Goal: Transaction & Acquisition: Book appointment/travel/reservation

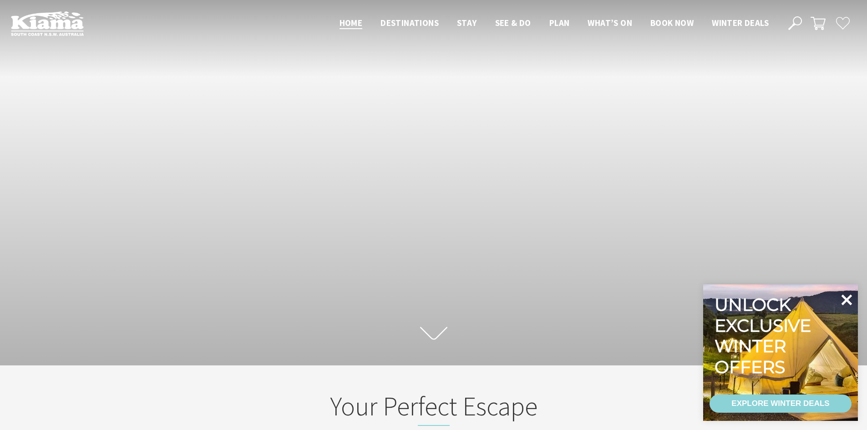
click at [846, 299] on icon at bounding box center [847, 299] width 11 height 11
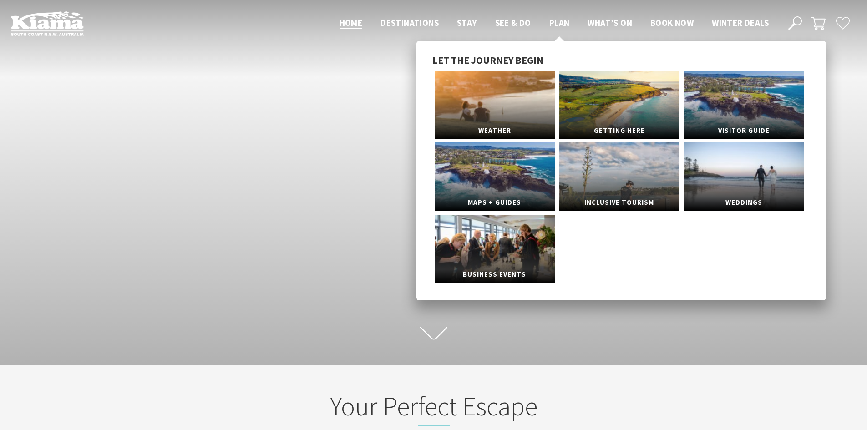
click at [556, 21] on span "Plan" at bounding box center [559, 22] width 20 height 11
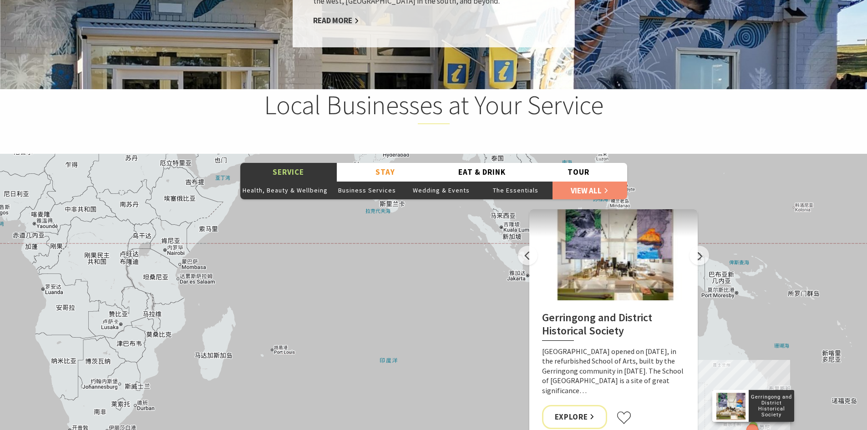
scroll to position [1001, 0]
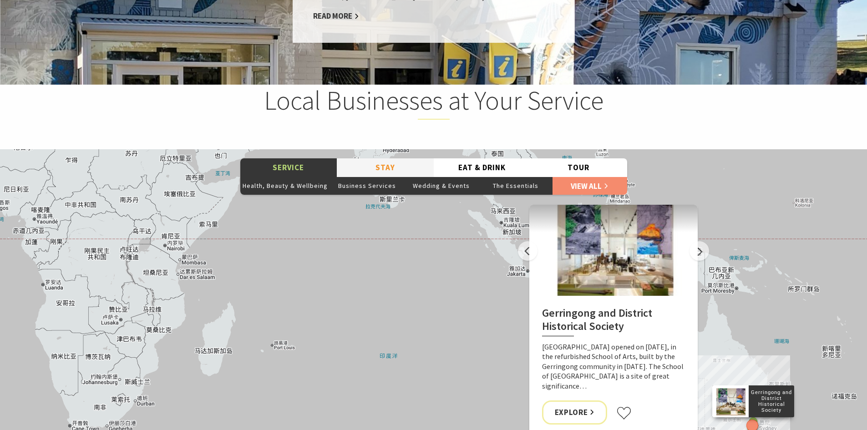
click at [388, 177] on button "Stay" at bounding box center [385, 167] width 97 height 19
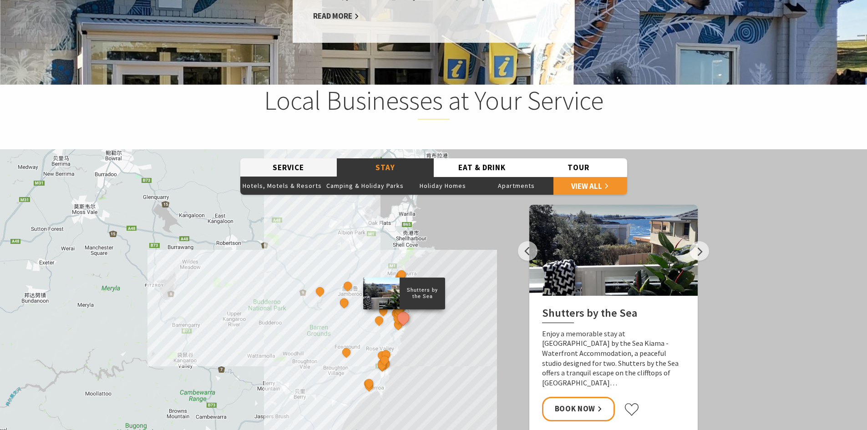
click at [327, 173] on button "Service" at bounding box center [288, 167] width 97 height 19
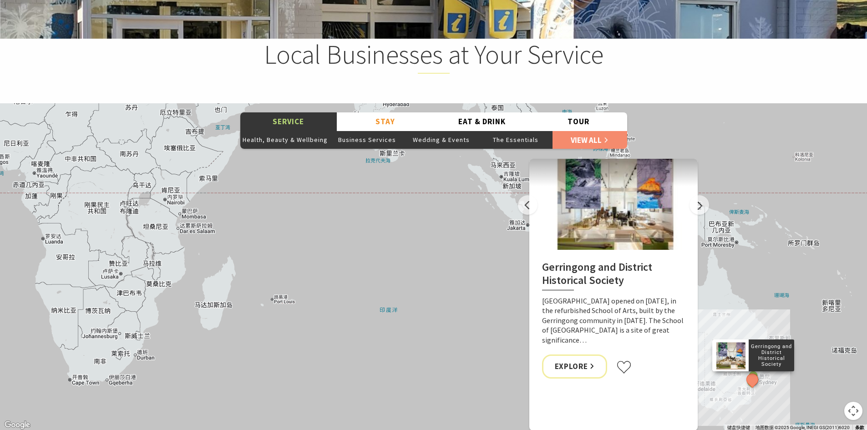
scroll to position [1047, 0]
click at [384, 132] on button "Stay" at bounding box center [385, 122] width 97 height 19
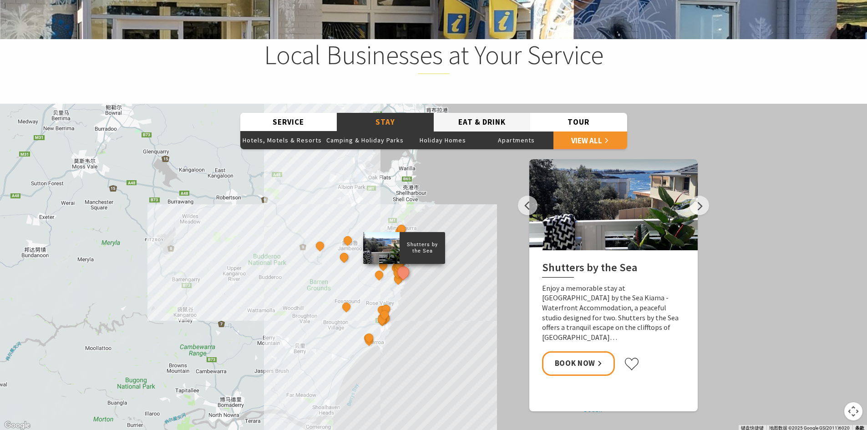
click at [467, 132] on button "Eat & Drink" at bounding box center [482, 122] width 97 height 19
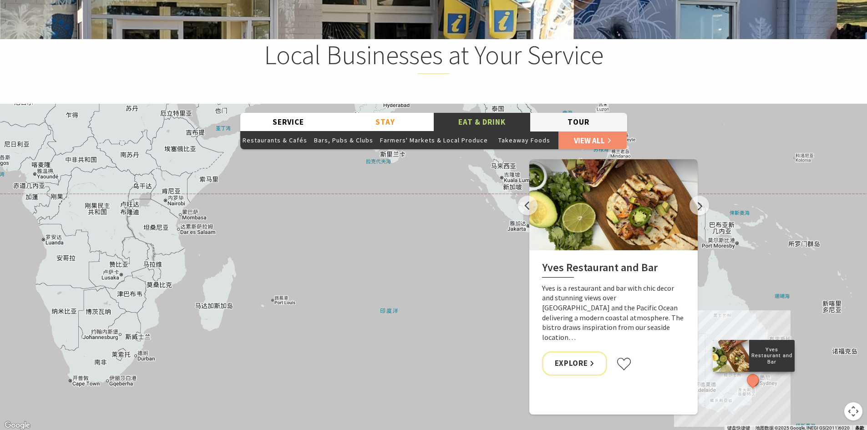
click at [562, 132] on button "Tour" at bounding box center [578, 122] width 97 height 19
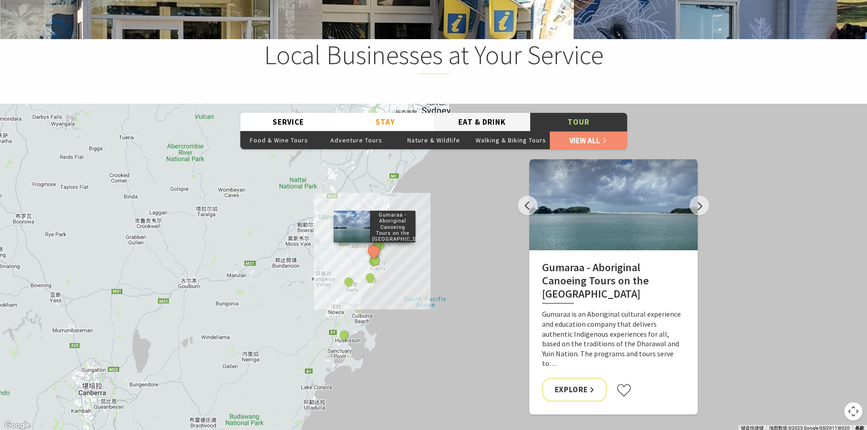
click at [483, 127] on button "Eat & Drink" at bounding box center [482, 122] width 97 height 19
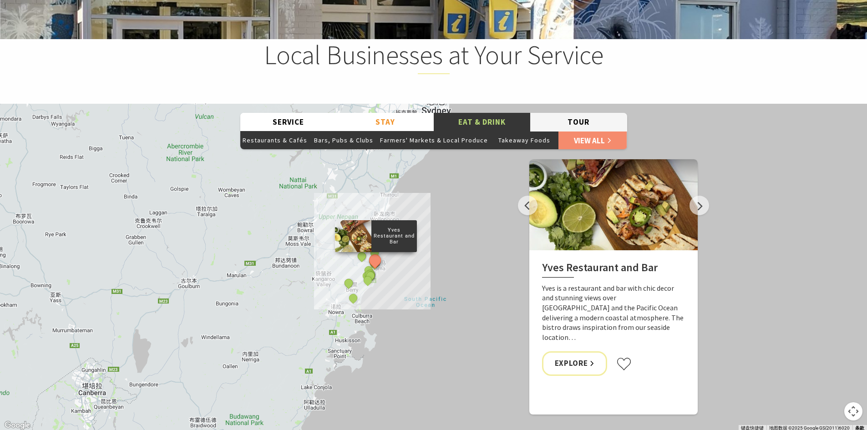
click at [538, 129] on button "Tour" at bounding box center [578, 122] width 97 height 19
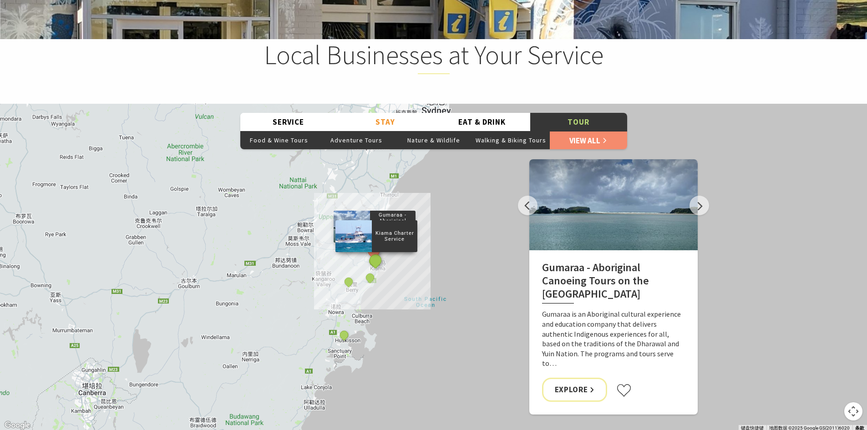
click at [377, 269] on button "See detail about Kiama Charter Service" at bounding box center [375, 260] width 17 height 17
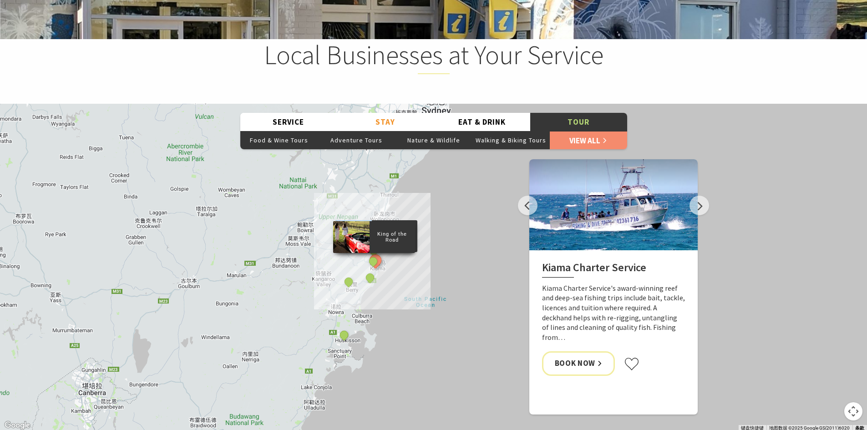
click at [368, 269] on div "King of the Road" at bounding box center [374, 262] width 14 height 14
click at [373, 286] on button "See detail about Buena Vista Farm Cooking Classes" at bounding box center [369, 277] width 17 height 17
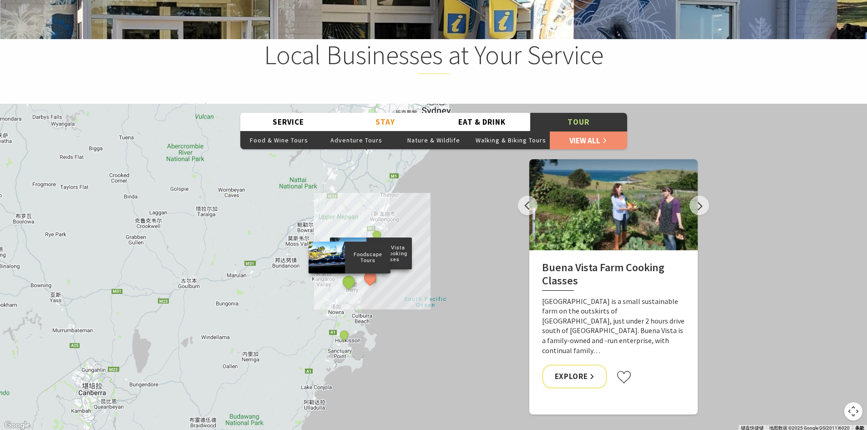
click at [346, 290] on button "See detail about Foodscape Tours" at bounding box center [348, 282] width 17 height 17
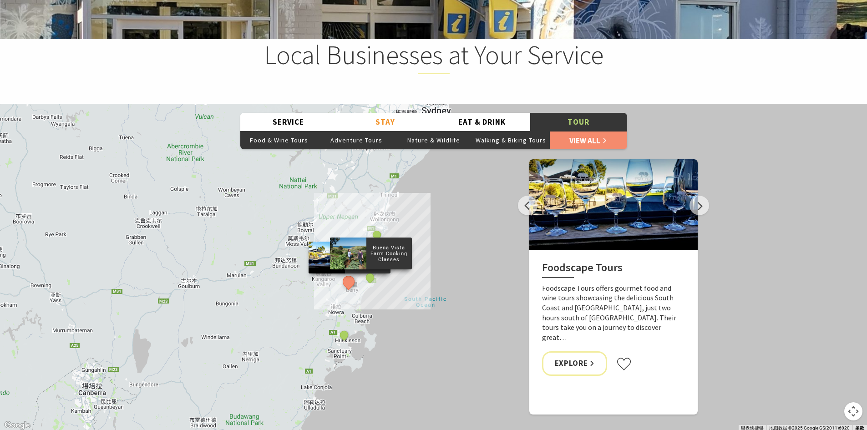
click at [364, 286] on div "Buena Vista Farm Cooking Classes" at bounding box center [371, 279] width 14 height 14
click at [369, 286] on button "See detail about Buena Vista Farm Cooking Classes" at bounding box center [369, 277] width 17 height 17
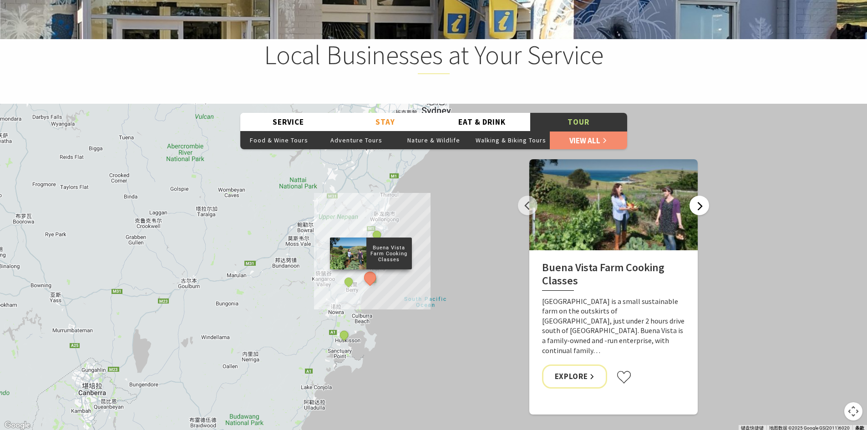
click at [695, 215] on button "Next" at bounding box center [700, 206] width 20 height 20
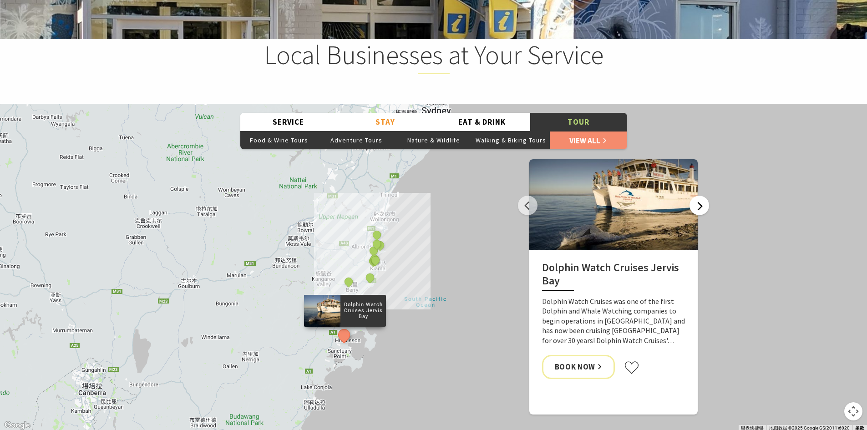
click at [705, 215] on button "Next" at bounding box center [700, 206] width 20 height 20
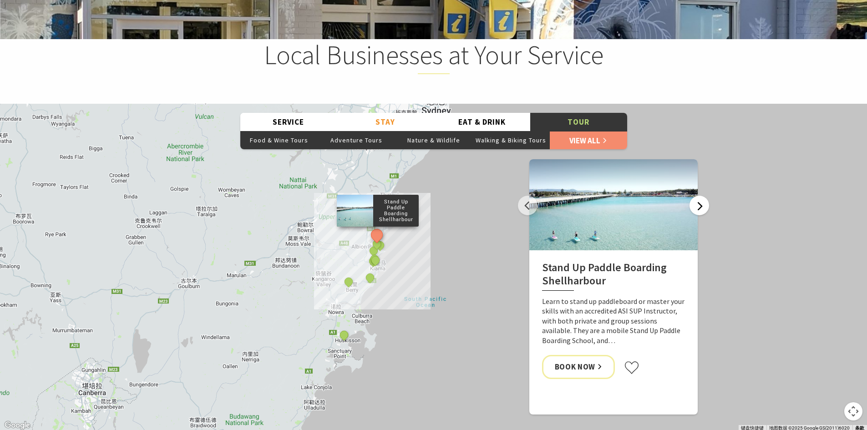
click at [705, 215] on button "Next" at bounding box center [700, 206] width 20 height 20
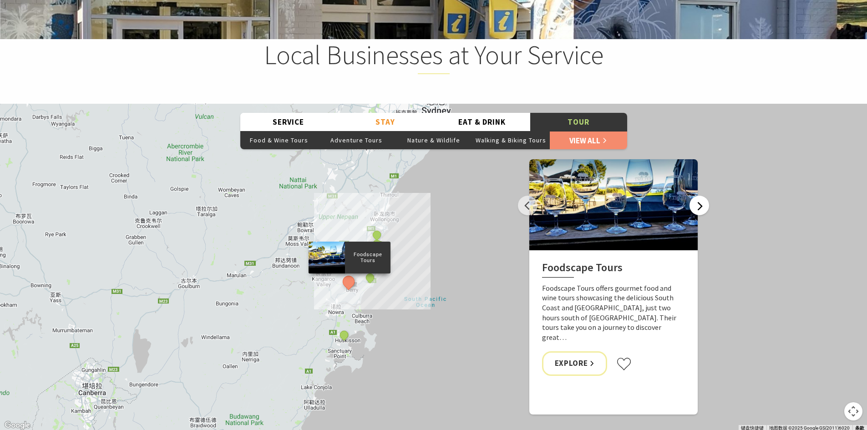
click at [705, 215] on button "Next" at bounding box center [700, 206] width 20 height 20
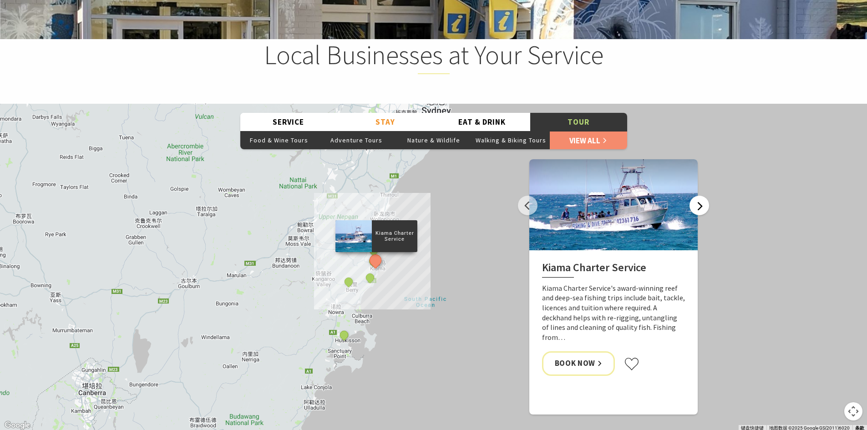
click at [705, 215] on button "Next" at bounding box center [700, 206] width 20 height 20
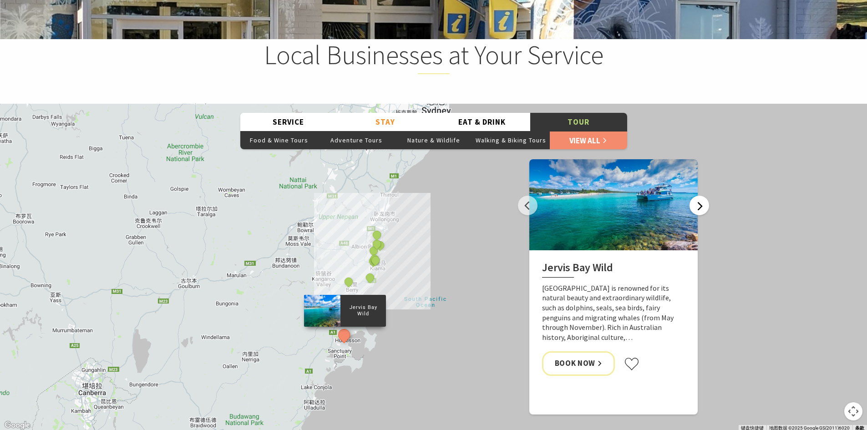
click at [705, 215] on button "Next" at bounding box center [700, 206] width 20 height 20
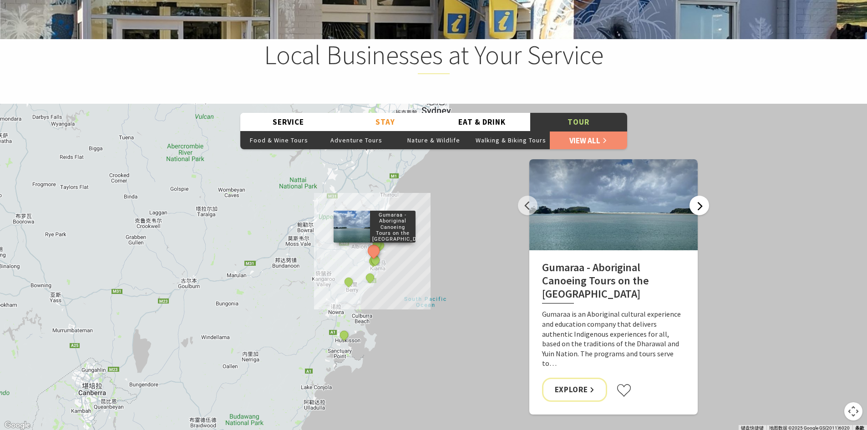
click at [705, 214] on button "Next" at bounding box center [700, 206] width 20 height 20
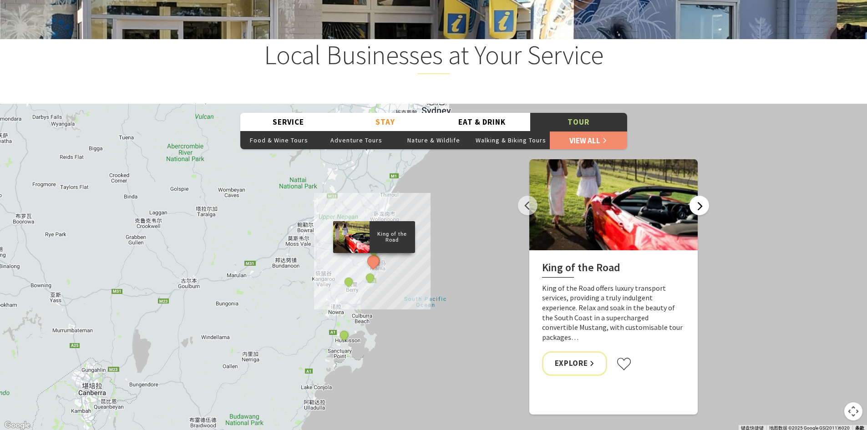
click at [705, 214] on button "Next" at bounding box center [700, 206] width 20 height 20
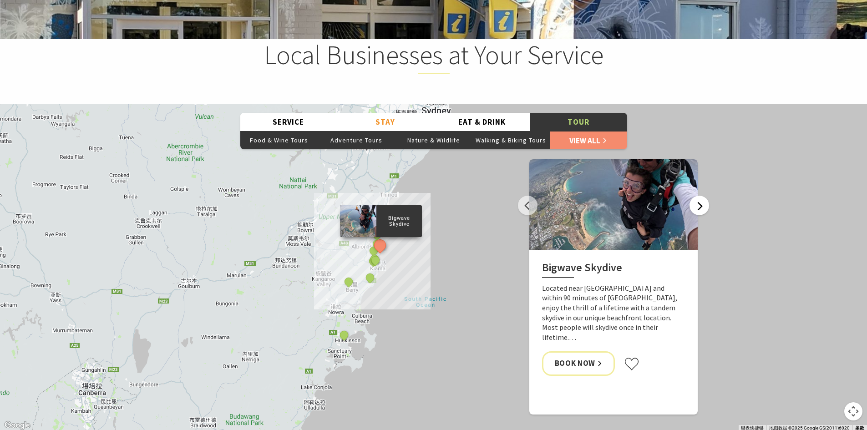
click at [705, 214] on button "Next" at bounding box center [700, 206] width 20 height 20
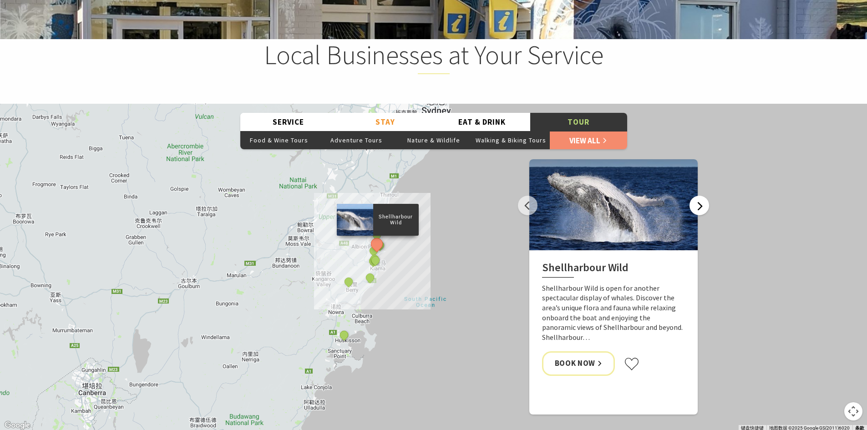
click at [705, 213] on button "Next" at bounding box center [700, 206] width 20 height 20
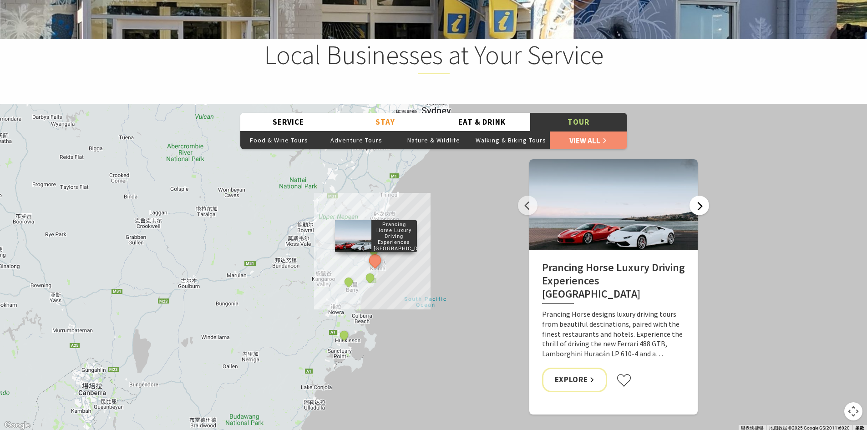
click at [705, 213] on button "Next" at bounding box center [700, 206] width 20 height 20
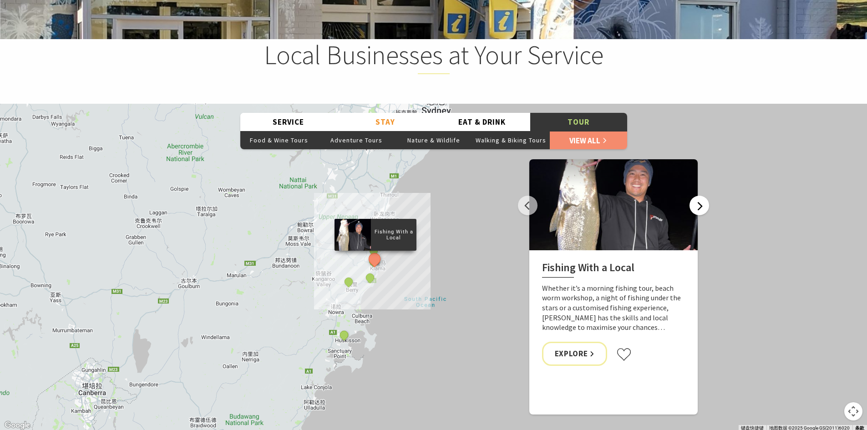
click at [705, 212] on button "Next" at bounding box center [700, 206] width 20 height 20
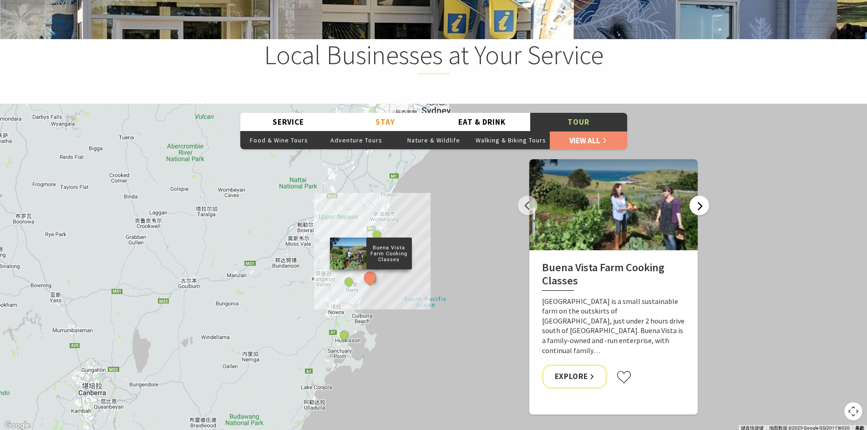
click at [706, 210] on button "Next" at bounding box center [700, 206] width 20 height 20
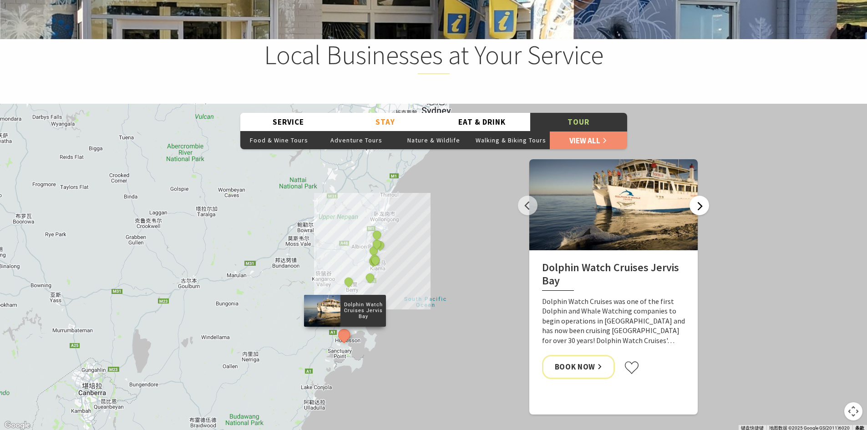
click at [707, 208] on button "Next" at bounding box center [700, 206] width 20 height 20
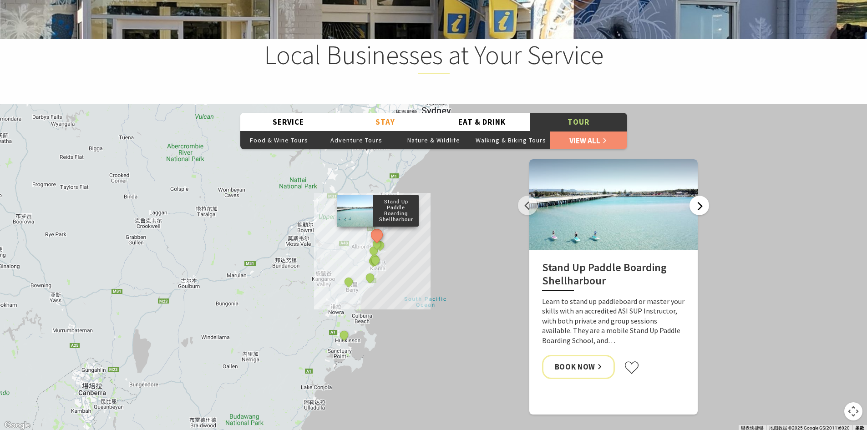
click at [707, 208] on button "Next" at bounding box center [700, 206] width 20 height 20
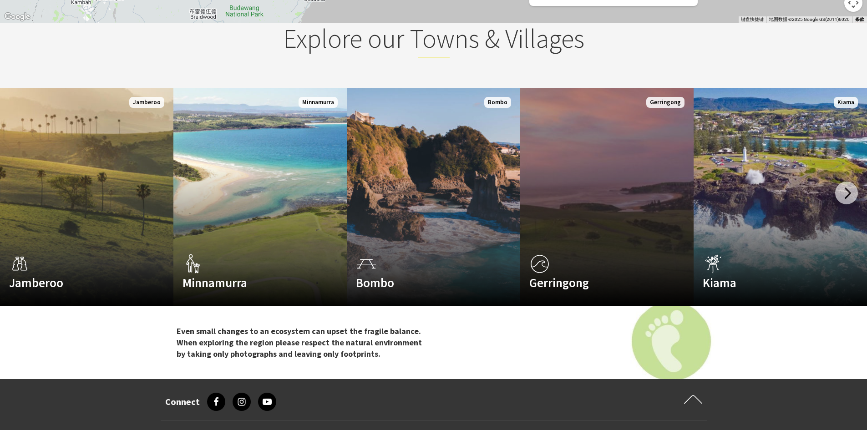
scroll to position [1456, 0]
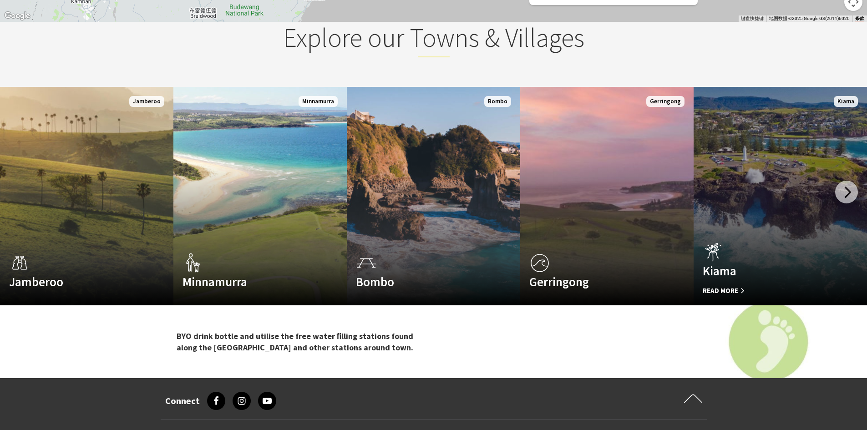
click at [782, 231] on link "Custom Image Used Kiama Read More Kiama" at bounding box center [780, 196] width 173 height 218
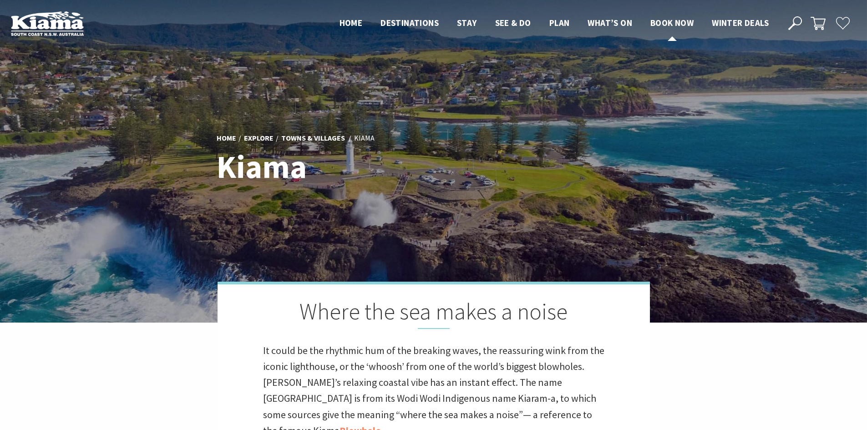
click at [677, 22] on span "Book now" at bounding box center [671, 22] width 43 height 11
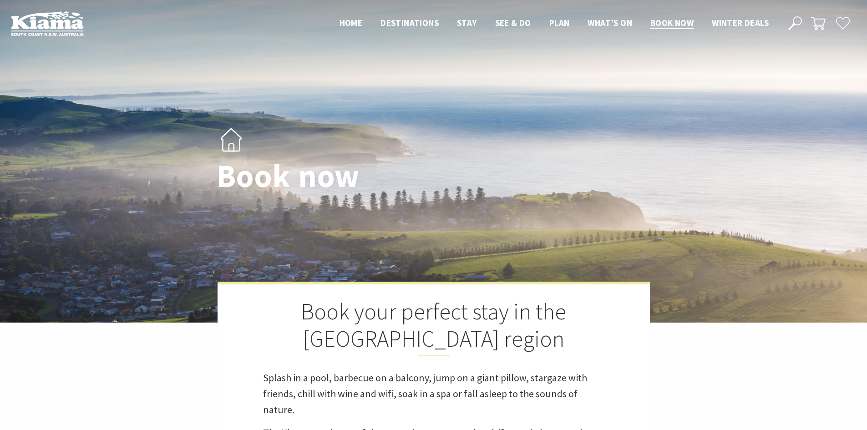
select select "3"
select select "2"
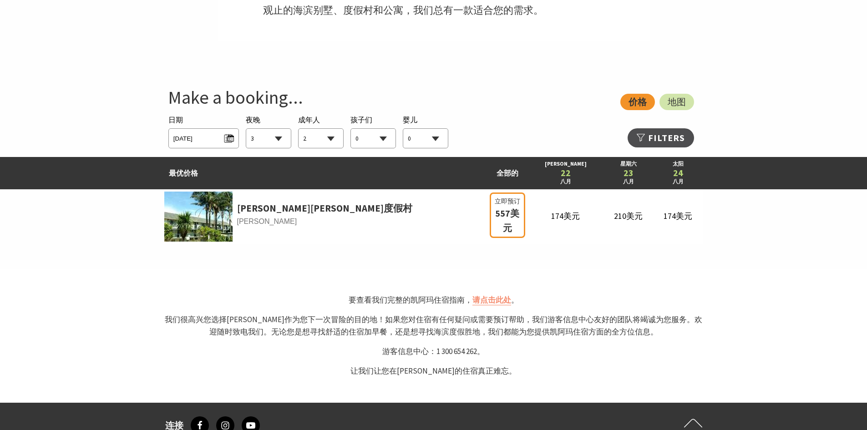
scroll to position [412, 0]
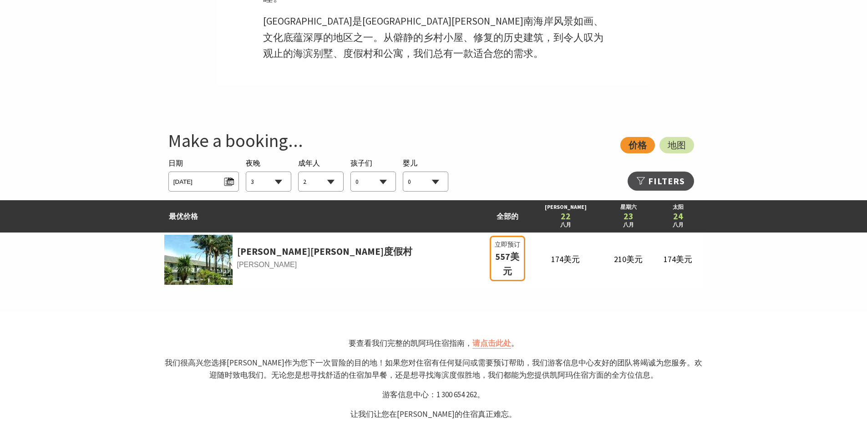
select select "3"
click at [723, 251] on section "看法： 价格 地图 正在搜索 住宿 日期 2025年8月22日，星期五 夜晚 1 2 3 4 5 6 7 8 9 10 11 12 十三 14 15 16 1…" at bounding box center [433, 212] width 867 height 200
click at [218, 174] on span "Fri 22/08/2025" at bounding box center [203, 180] width 61 height 12
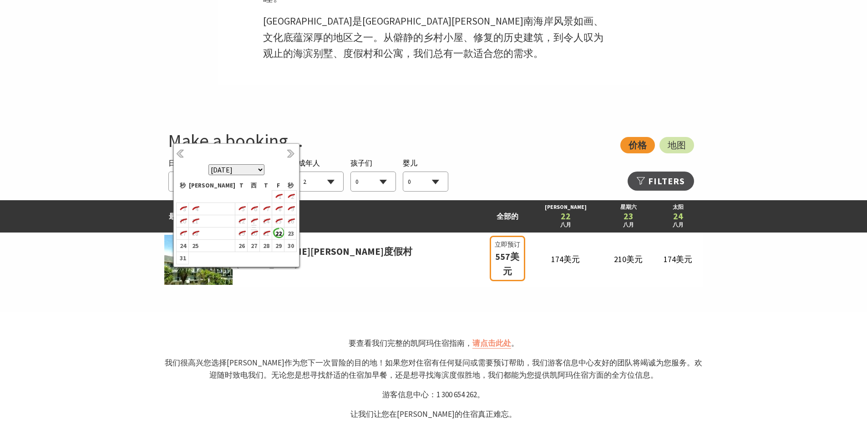
click at [259, 169] on select "2025年8月 2025年9月 2025年10月 2025年11月 2025年12月 2026年1月 2026年2月 2026年3月 2026年4月 2026…" at bounding box center [236, 169] width 56 height 11
click at [235, 240] on b "23" at bounding box center [241, 239] width 12 height 12
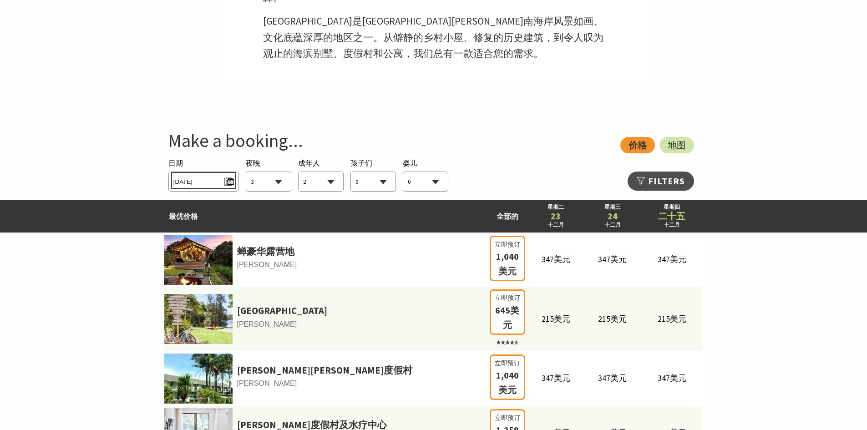
click at [221, 174] on span "Tue 23/12/2025" at bounding box center [203, 180] width 61 height 12
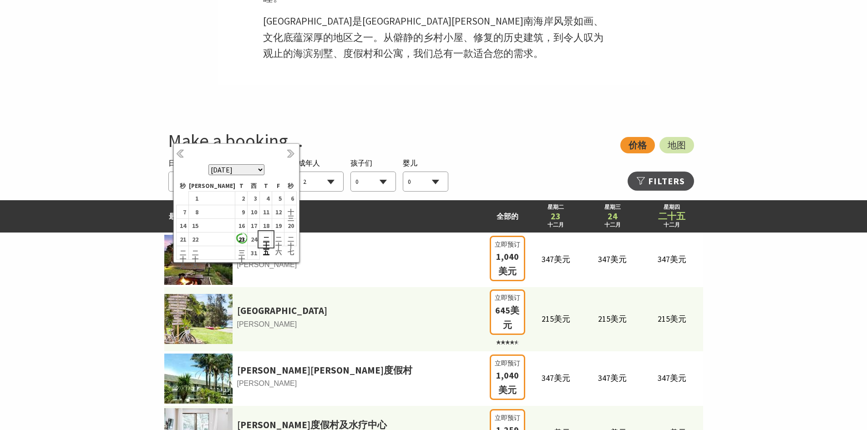
click at [263, 238] on font "二十五" at bounding box center [266, 245] width 6 height 21
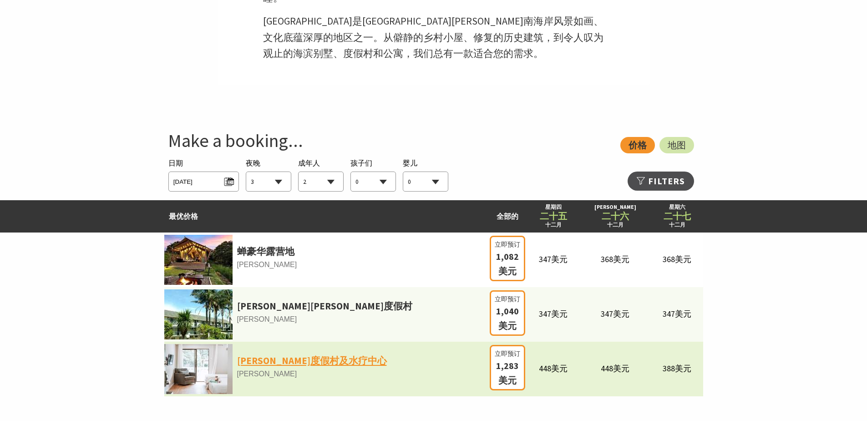
click at [323, 355] on font "詹伯鲁度假村及水疗中心" at bounding box center [312, 361] width 150 height 12
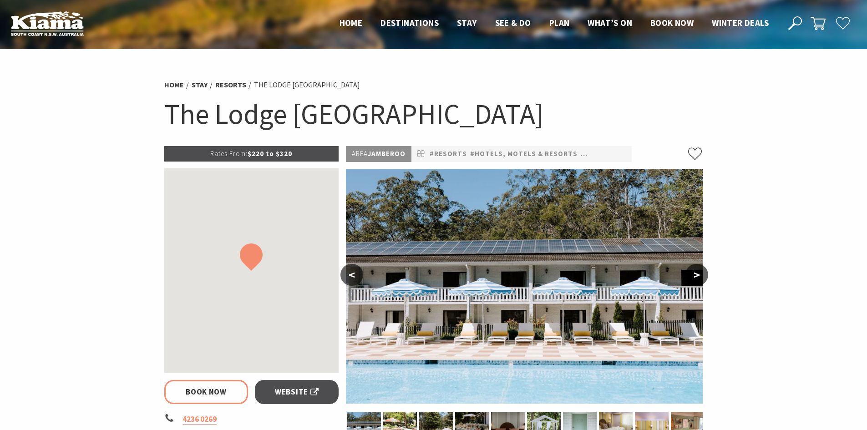
select select "3"
select select "2"
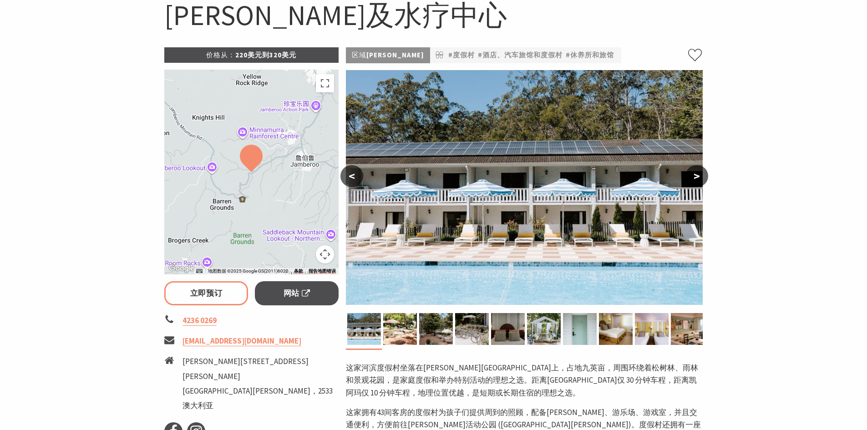
scroll to position [91, 0]
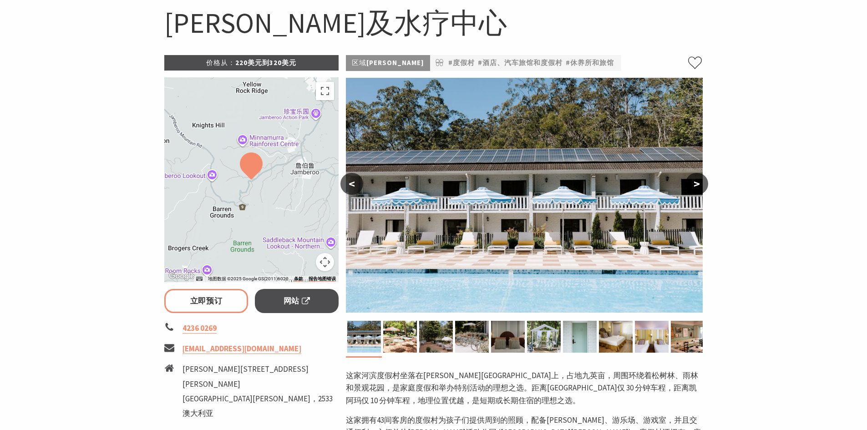
click at [694, 185] on font ">" at bounding box center [697, 183] width 6 height 15
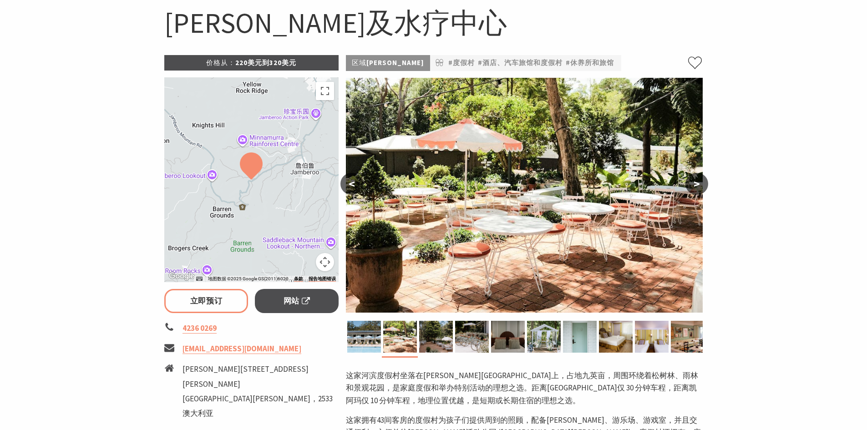
click at [694, 185] on font ">" at bounding box center [697, 183] width 6 height 15
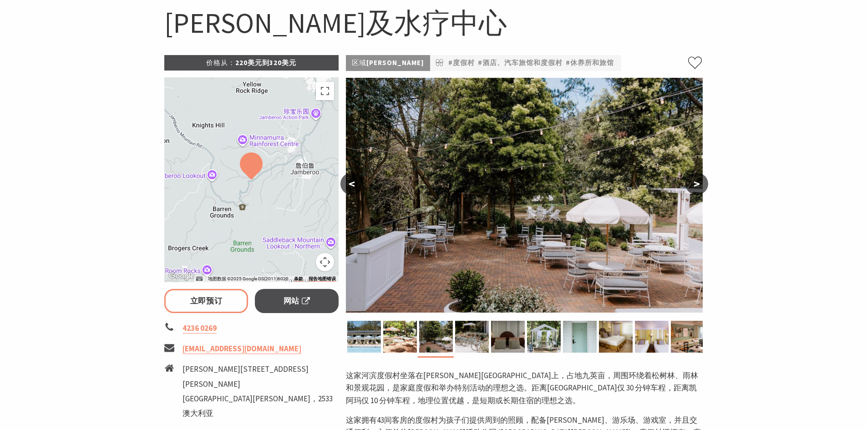
click at [694, 185] on font ">" at bounding box center [697, 183] width 6 height 15
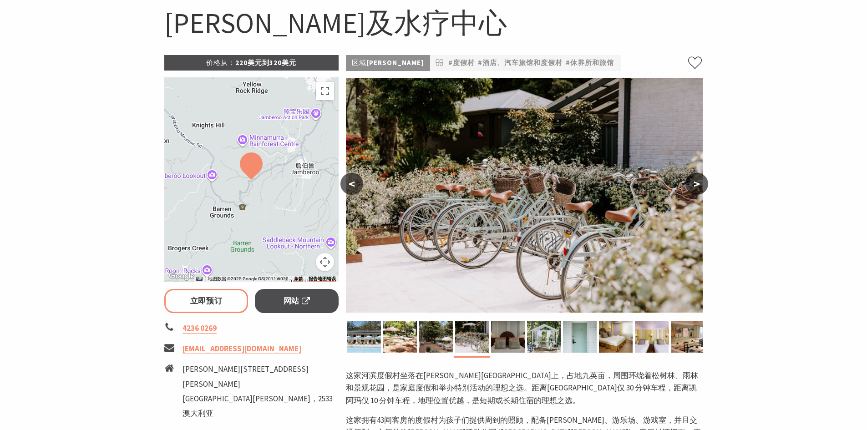
click at [694, 185] on font ">" at bounding box center [697, 183] width 6 height 15
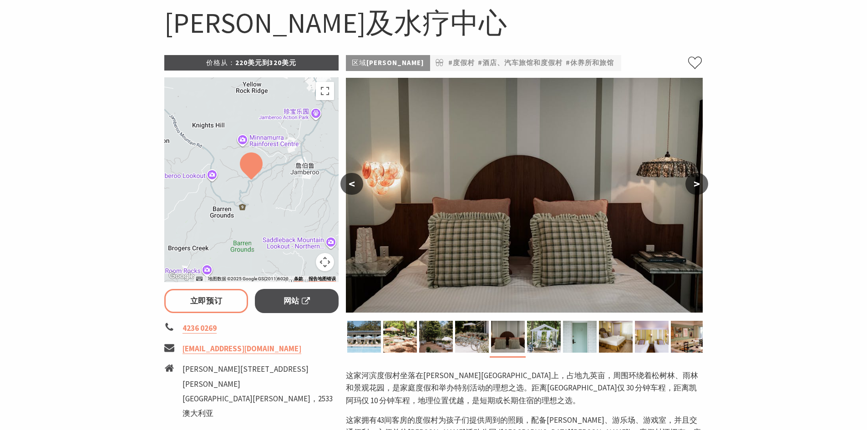
click at [694, 185] on font ">" at bounding box center [697, 183] width 6 height 15
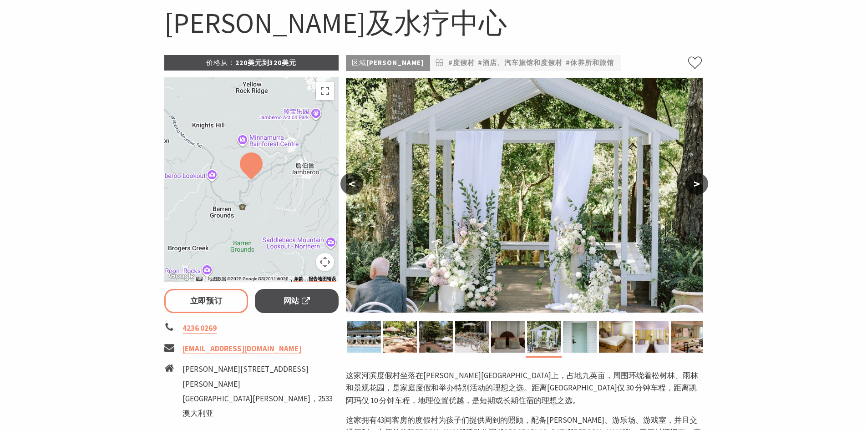
click at [694, 185] on font ">" at bounding box center [697, 183] width 6 height 15
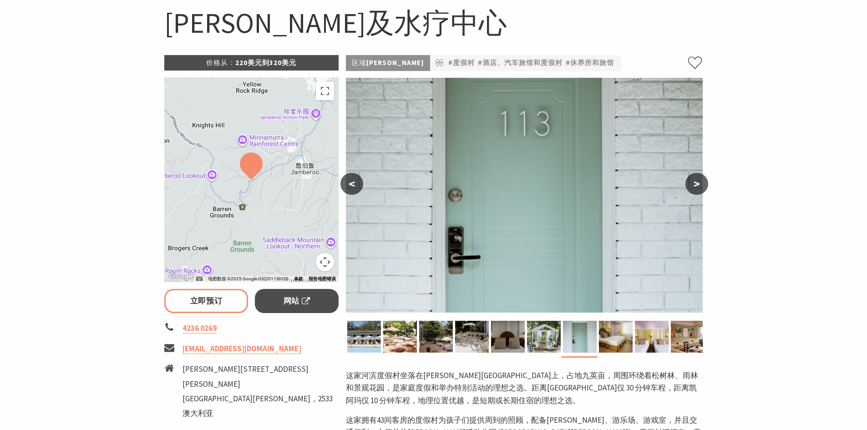
click at [694, 185] on font ">" at bounding box center [697, 183] width 6 height 15
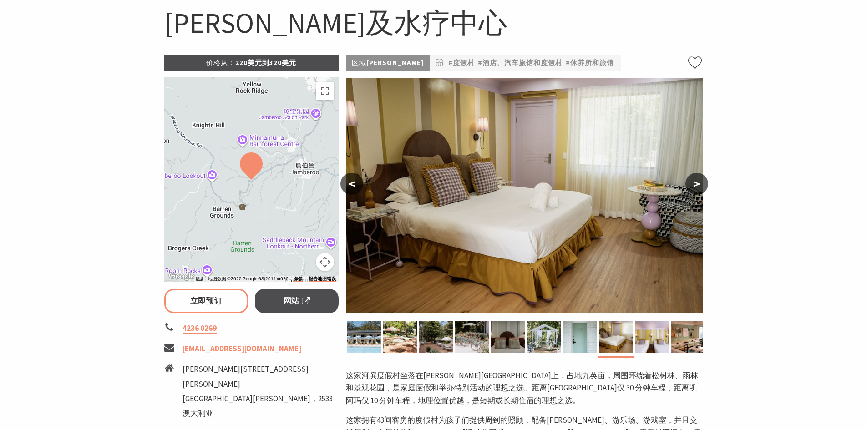
click at [694, 185] on font ">" at bounding box center [697, 183] width 6 height 15
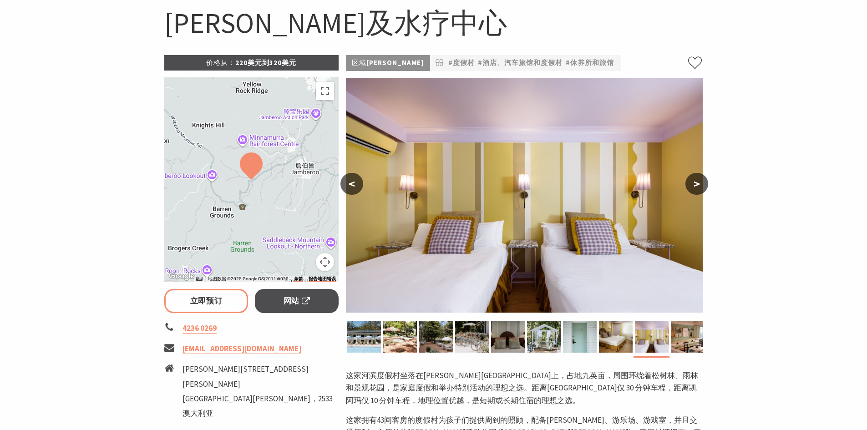
click at [694, 185] on font ">" at bounding box center [697, 183] width 6 height 15
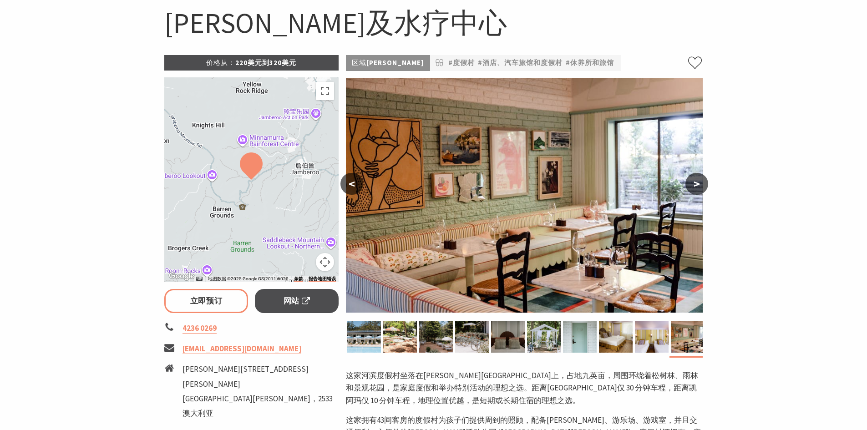
click at [694, 185] on font ">" at bounding box center [697, 183] width 6 height 15
click at [349, 187] on font "<" at bounding box center [352, 183] width 6 height 15
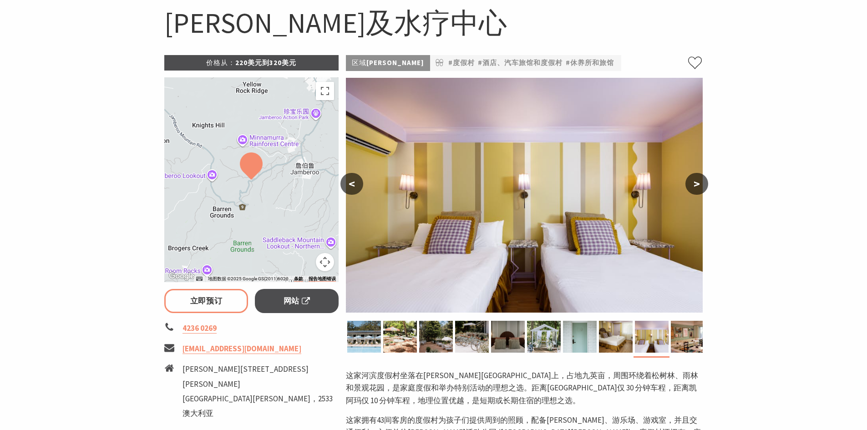
click at [349, 187] on font "<" at bounding box center [352, 183] width 6 height 15
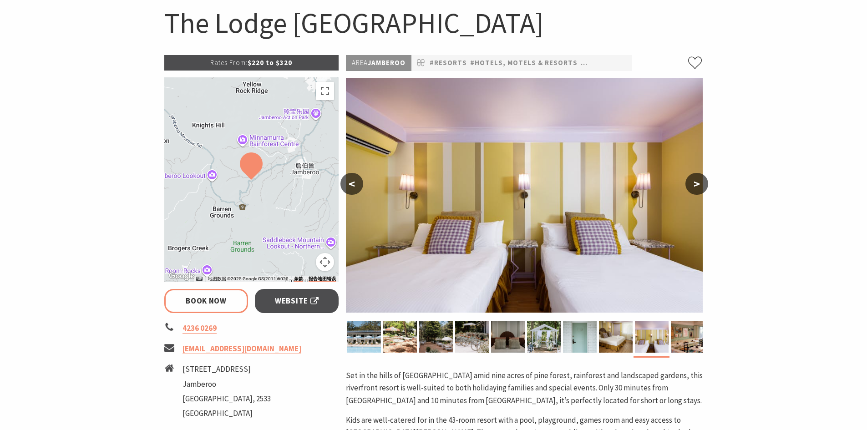
select select "3"
click at [777, 163] on section "Home Stay Resorts The Lodge Jamberoo Resort and Spa The Lodge Jamberoo Resort a…" at bounding box center [433, 345] width 867 height 774
click at [692, 190] on button ">" at bounding box center [696, 184] width 23 height 22
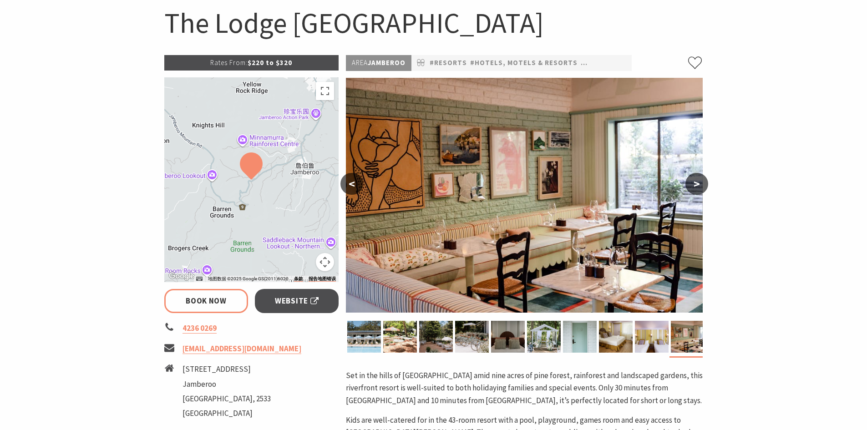
click at [692, 190] on button ">" at bounding box center [696, 184] width 23 height 22
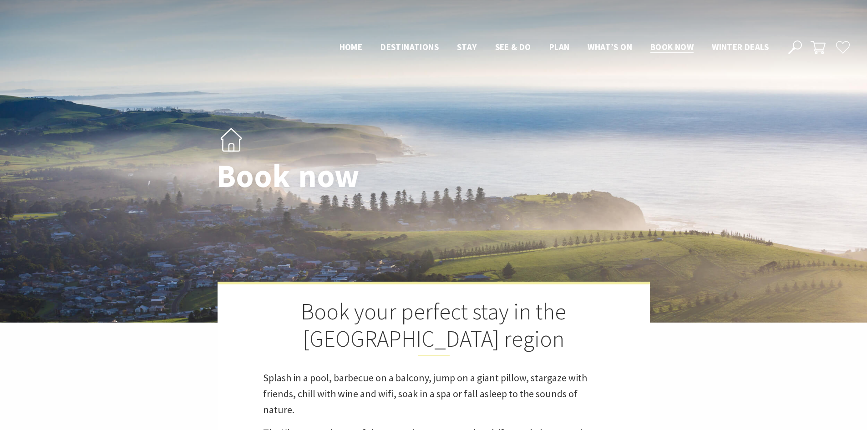
select select "3"
select select "2"
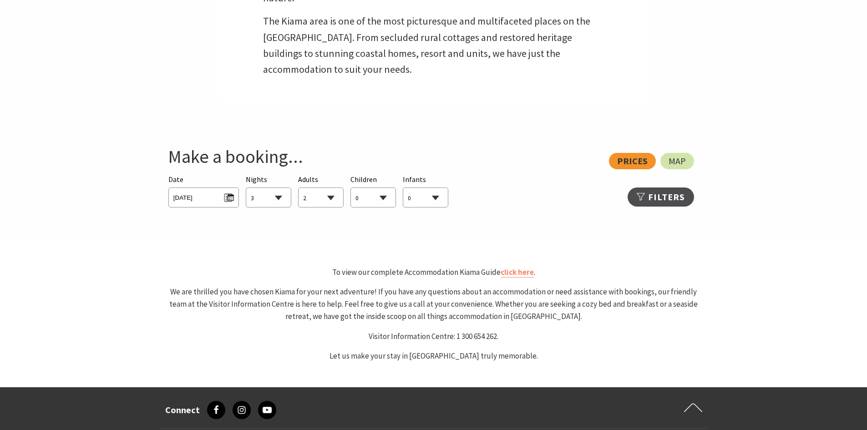
scroll to position [412, 0]
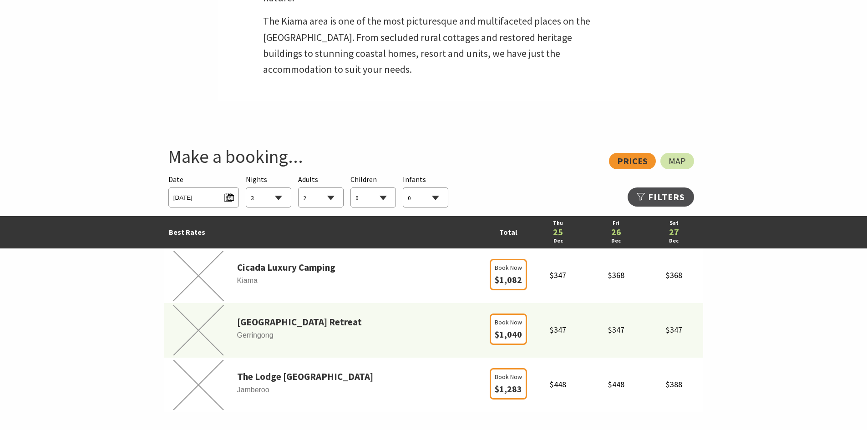
select select "3"
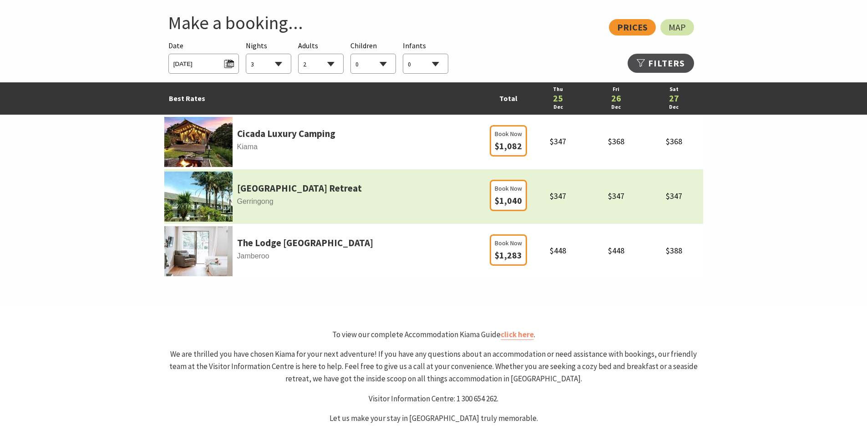
scroll to position [548, 0]
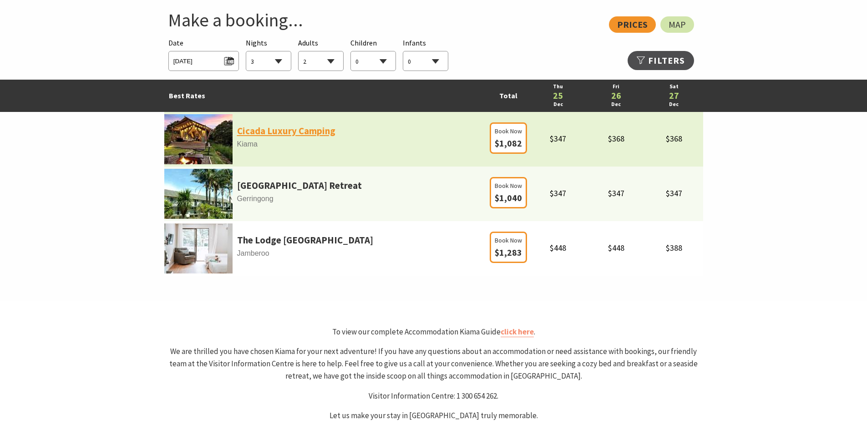
click at [327, 128] on link "Cicada Luxury Camping" at bounding box center [286, 130] width 98 height 15
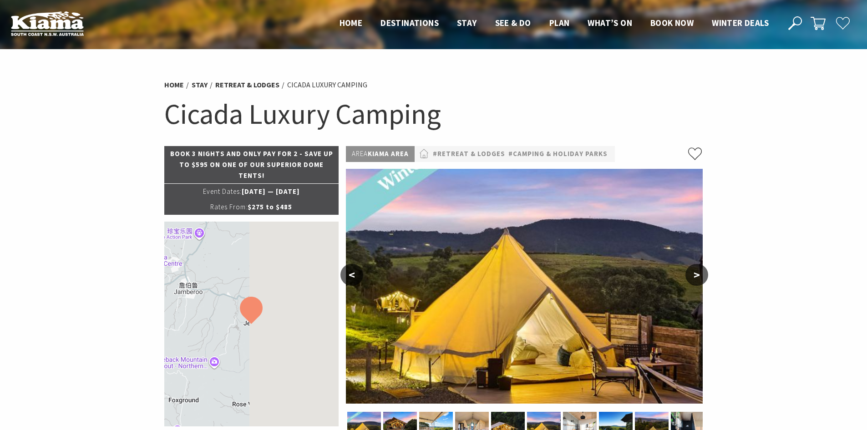
select select "3"
select select "2"
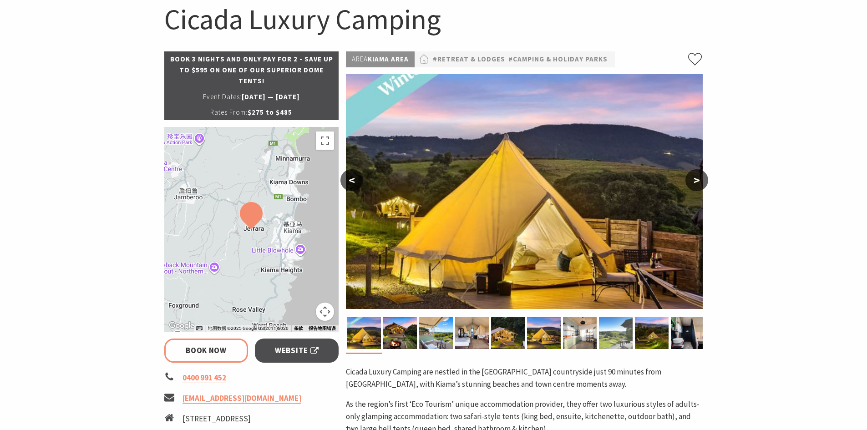
scroll to position [137, 0]
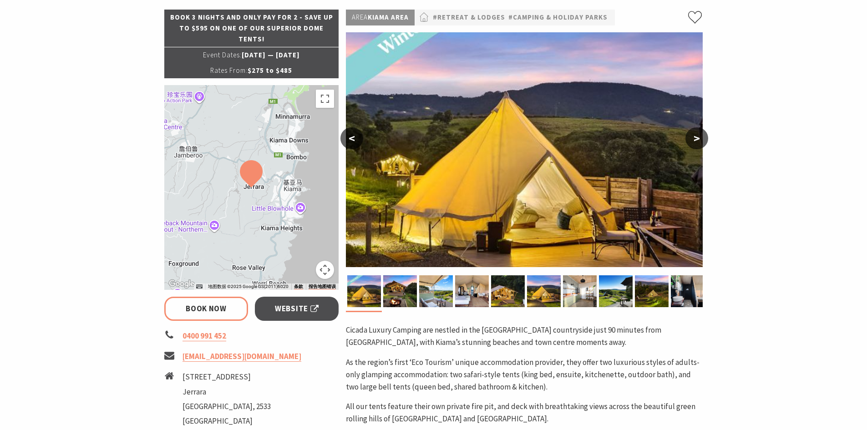
click at [696, 132] on button ">" at bounding box center [696, 138] width 23 height 22
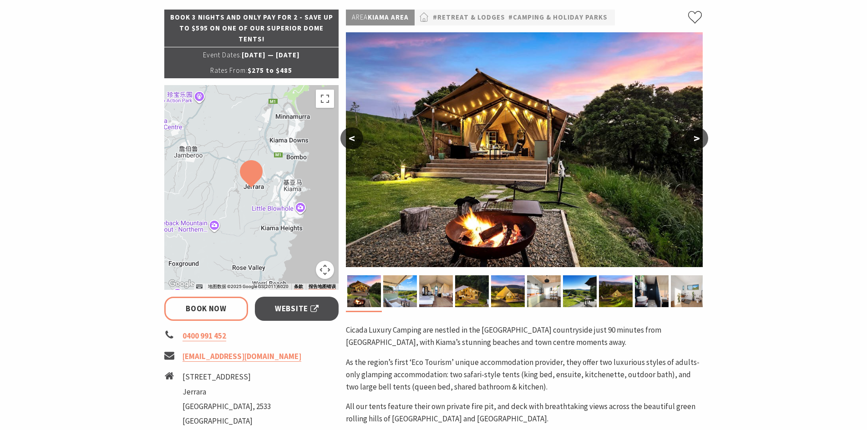
click at [696, 132] on button ">" at bounding box center [696, 138] width 23 height 22
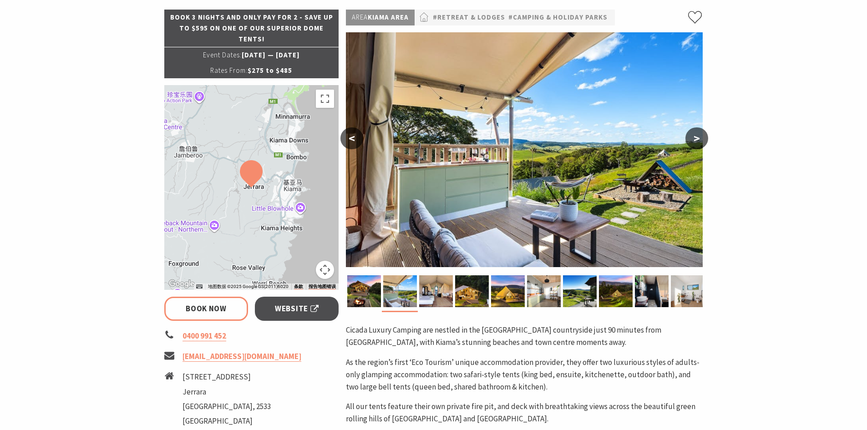
click at [696, 132] on button ">" at bounding box center [696, 138] width 23 height 22
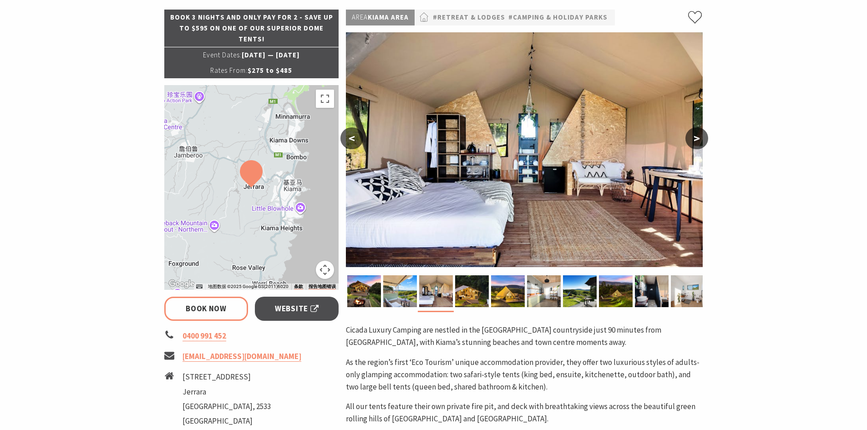
click at [696, 132] on button ">" at bounding box center [696, 138] width 23 height 22
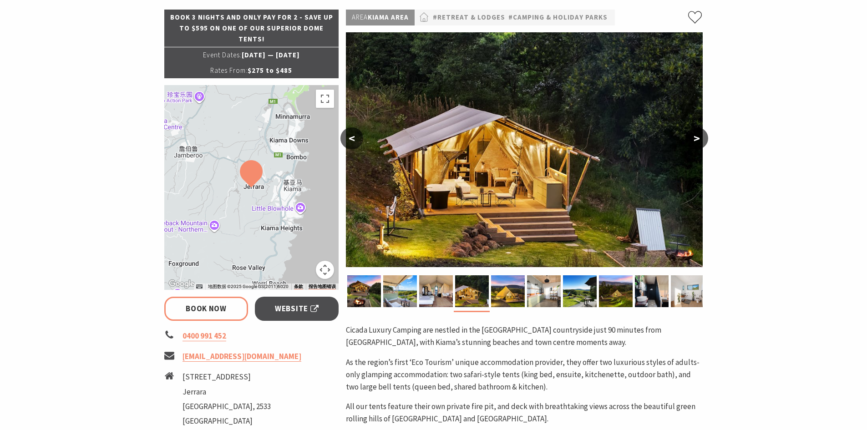
click at [696, 132] on button ">" at bounding box center [696, 138] width 23 height 22
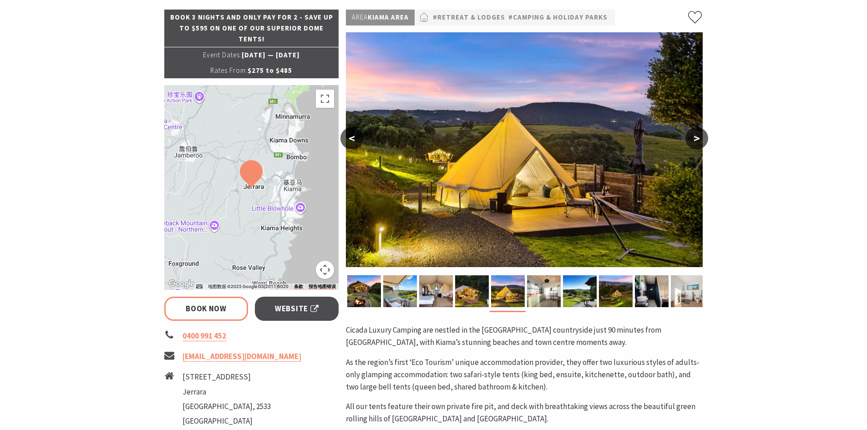
click at [696, 132] on button ">" at bounding box center [696, 138] width 23 height 22
click at [218, 315] on link "Book Now" at bounding box center [206, 309] width 84 height 24
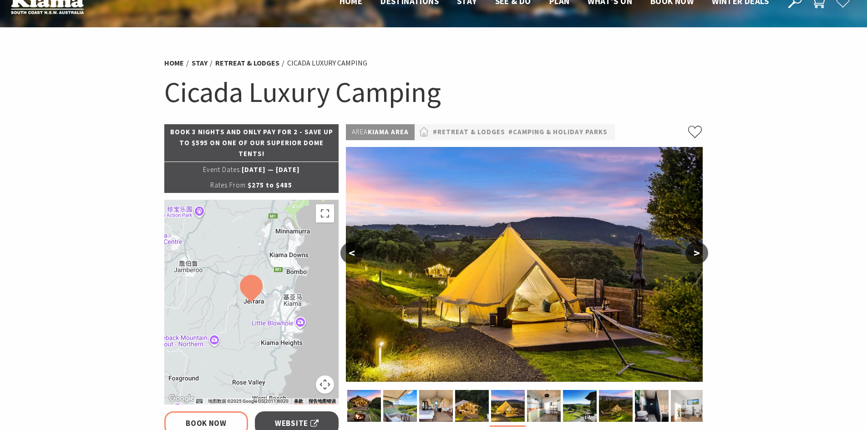
scroll to position [182, 0]
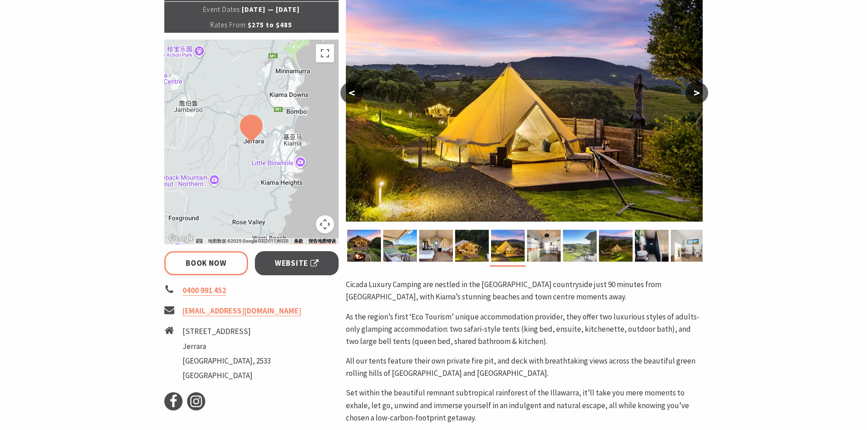
click at [573, 249] on img at bounding box center [580, 246] width 34 height 32
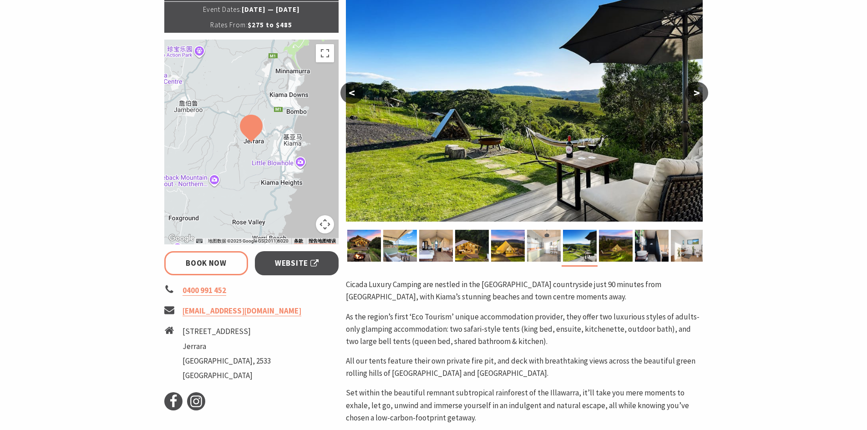
click at [550, 250] on img at bounding box center [544, 246] width 34 height 32
click at [582, 250] on img at bounding box center [580, 246] width 34 height 32
click at [618, 251] on img at bounding box center [616, 246] width 34 height 32
click at [639, 247] on img at bounding box center [652, 246] width 34 height 32
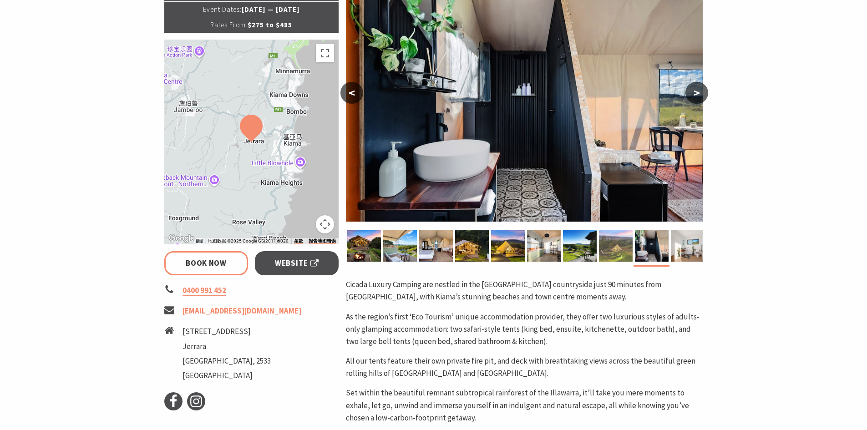
click at [619, 250] on img at bounding box center [616, 246] width 34 height 32
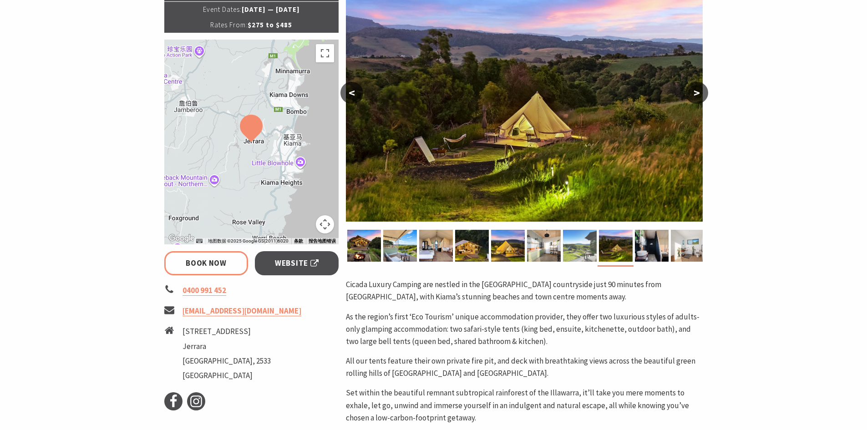
click at [568, 249] on img at bounding box center [580, 246] width 34 height 32
click at [533, 246] on img at bounding box center [544, 246] width 34 height 32
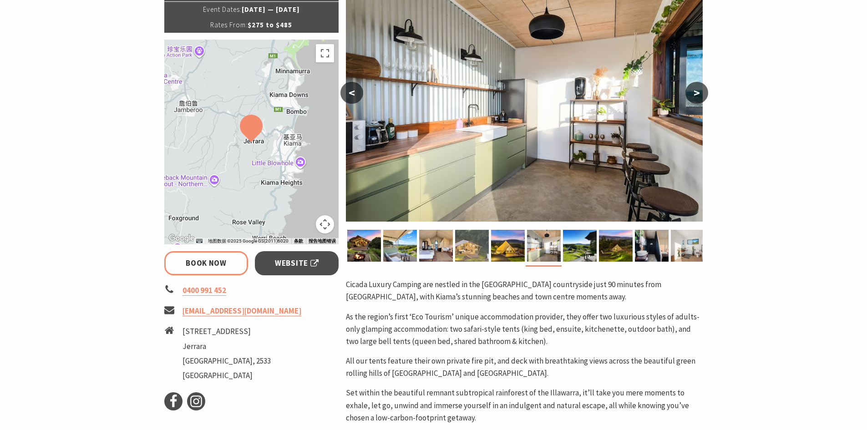
click at [488, 244] on img at bounding box center [472, 246] width 34 height 32
click at [452, 244] on img at bounding box center [436, 246] width 34 height 32
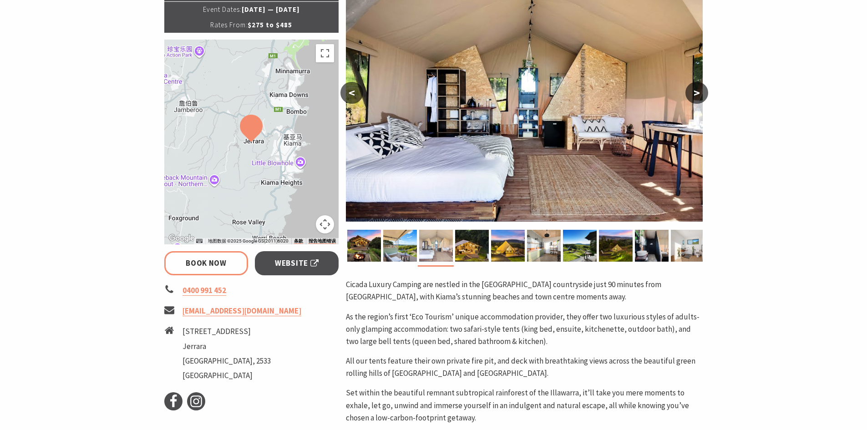
click at [431, 244] on img at bounding box center [436, 246] width 34 height 32
click at [401, 252] on img at bounding box center [400, 246] width 34 height 32
click at [376, 249] on img at bounding box center [363, 246] width 34 height 32
click at [430, 248] on img at bounding box center [436, 246] width 34 height 32
click at [477, 248] on img at bounding box center [472, 246] width 34 height 32
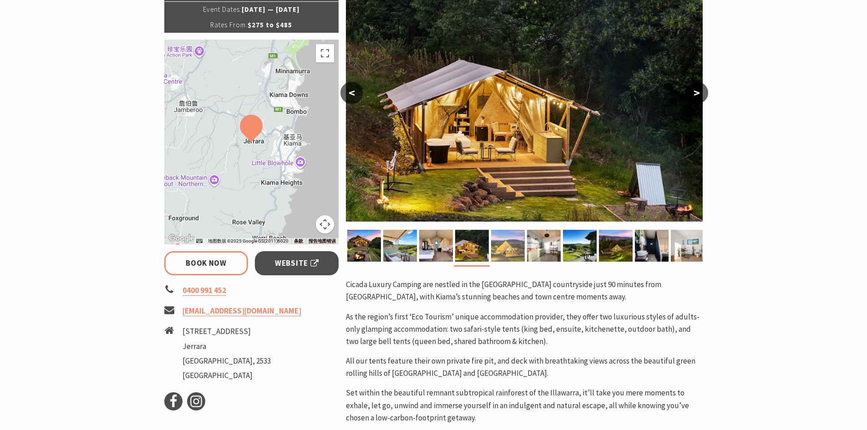
click at [511, 248] on img at bounding box center [508, 246] width 34 height 32
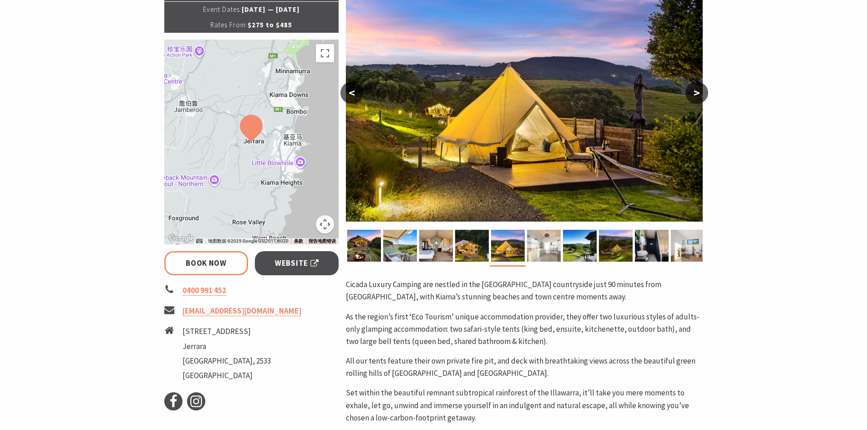
click at [558, 252] on img at bounding box center [544, 246] width 34 height 32
click at [605, 251] on img at bounding box center [616, 246] width 34 height 32
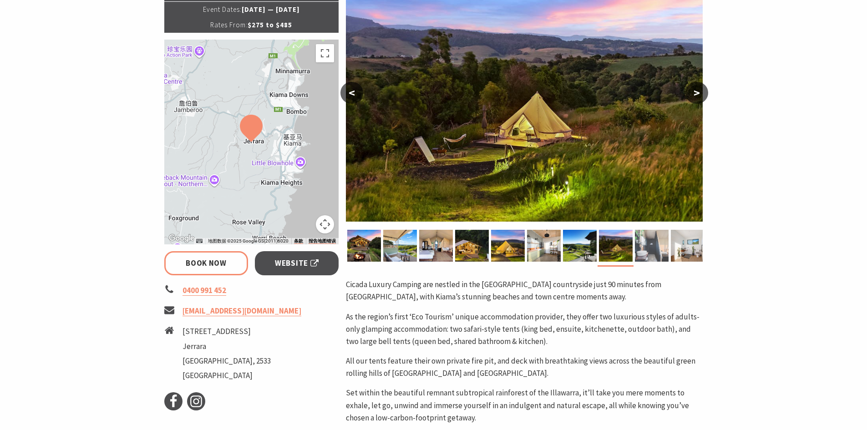
click at [644, 246] on img at bounding box center [652, 246] width 34 height 32
click at [677, 246] on img at bounding box center [688, 246] width 34 height 32
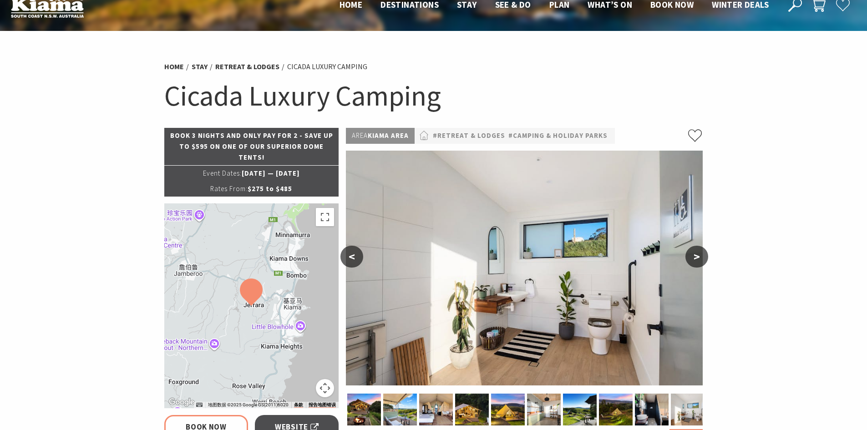
scroll to position [0, 0]
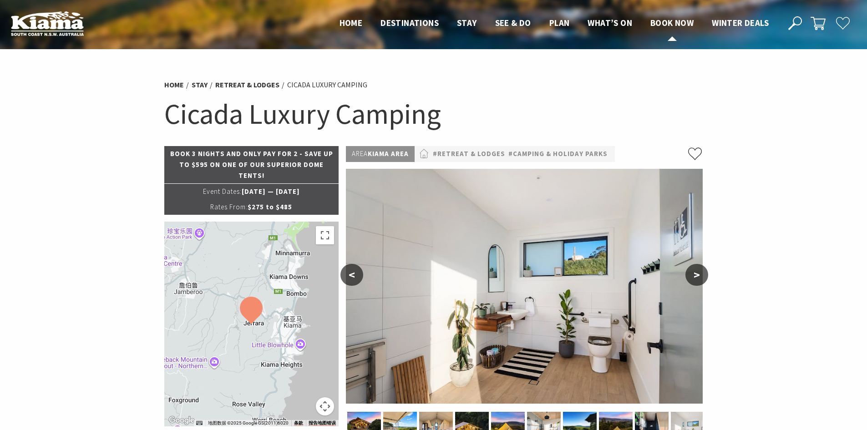
click at [684, 21] on span "Book now" at bounding box center [671, 22] width 43 height 11
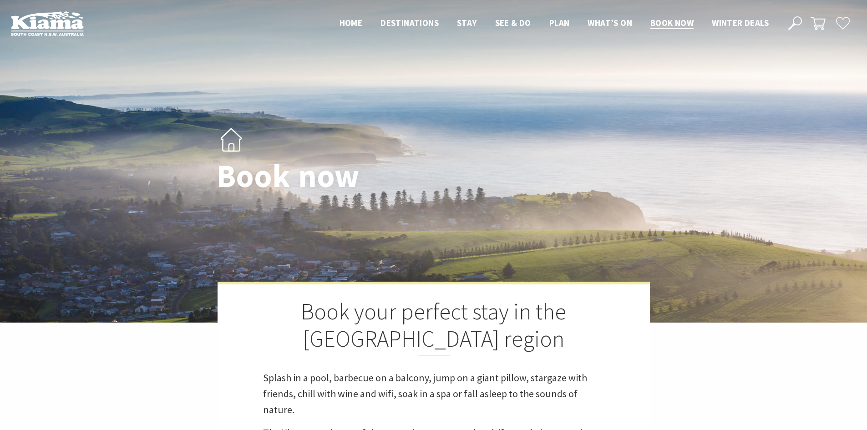
select select "3"
select select "2"
click at [753, 21] on span "Winter Deals" at bounding box center [740, 22] width 57 height 11
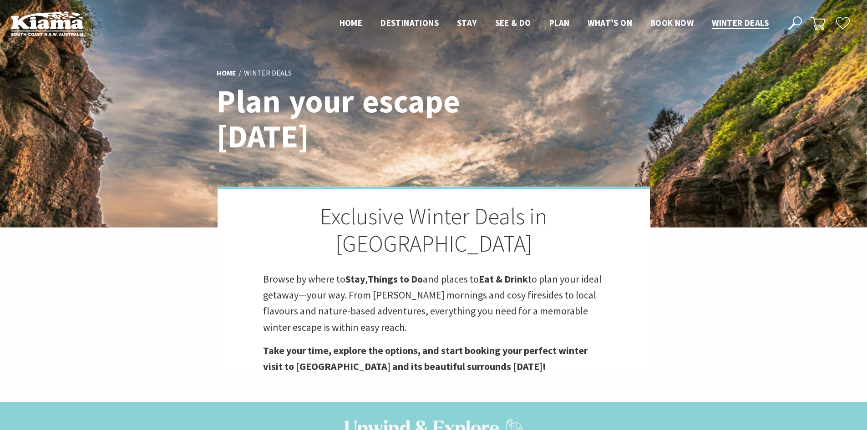
click at [360, 25] on ul "Home Destinations Towns & Villages Kiama Gerringong Gerroa Jamberoo Minnamurra …" at bounding box center [553, 23] width 447 height 14
click at [343, 23] on span "Home" at bounding box center [351, 22] width 23 height 11
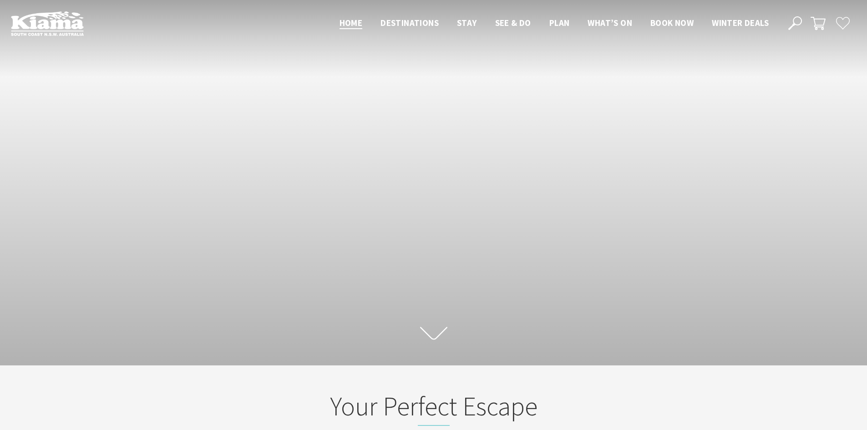
scroll to position [14, 874]
click at [428, 337] on icon at bounding box center [433, 333] width 27 height 16
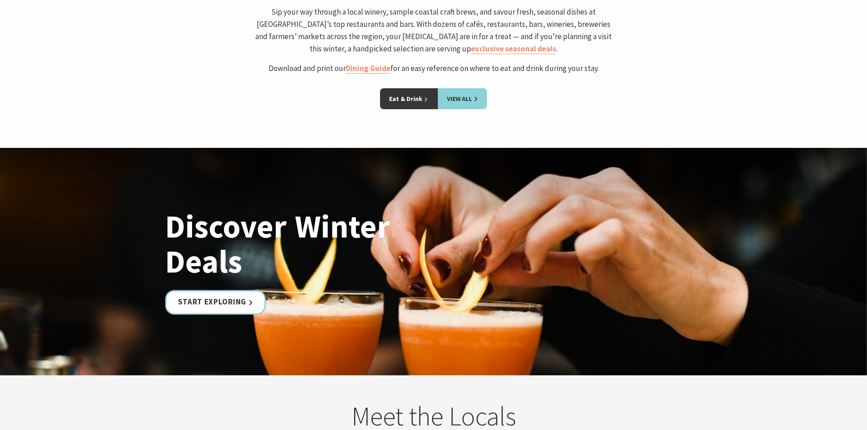
scroll to position [1958, 0]
